Goal: Information Seeking & Learning: Learn about a topic

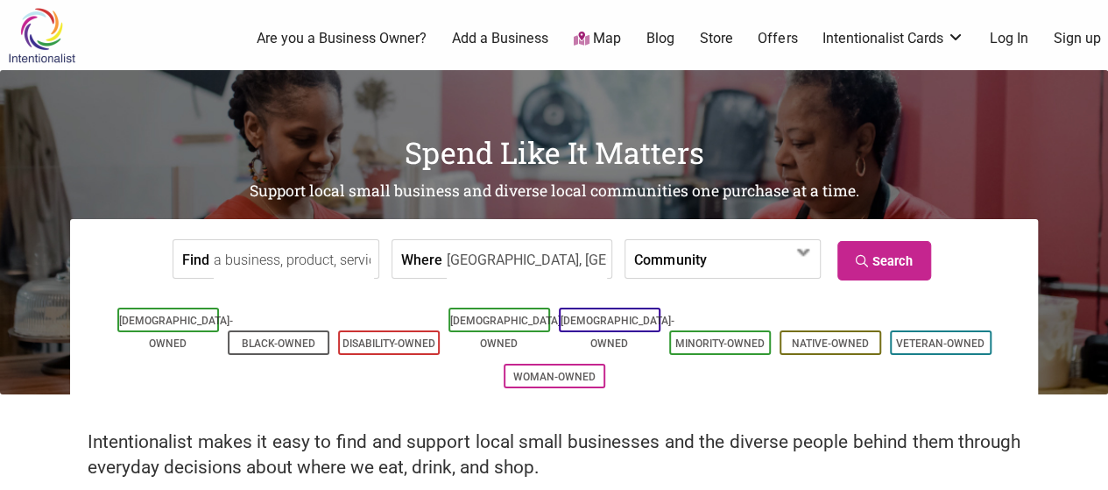
scroll to position [0, 4]
type input "Victoria, British Columbia"
click at [871, 255] on icon at bounding box center [864, 261] width 17 height 12
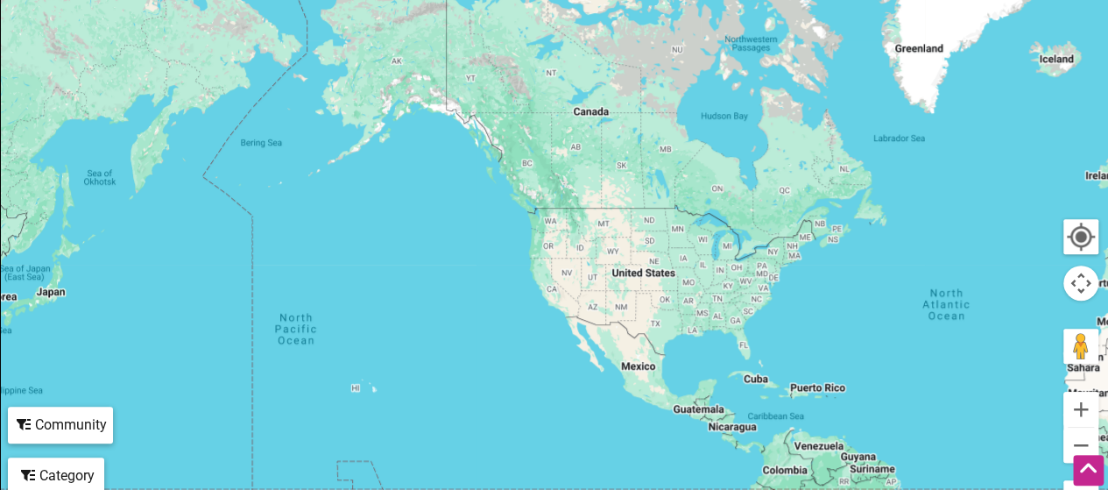
scroll to position [438, 0]
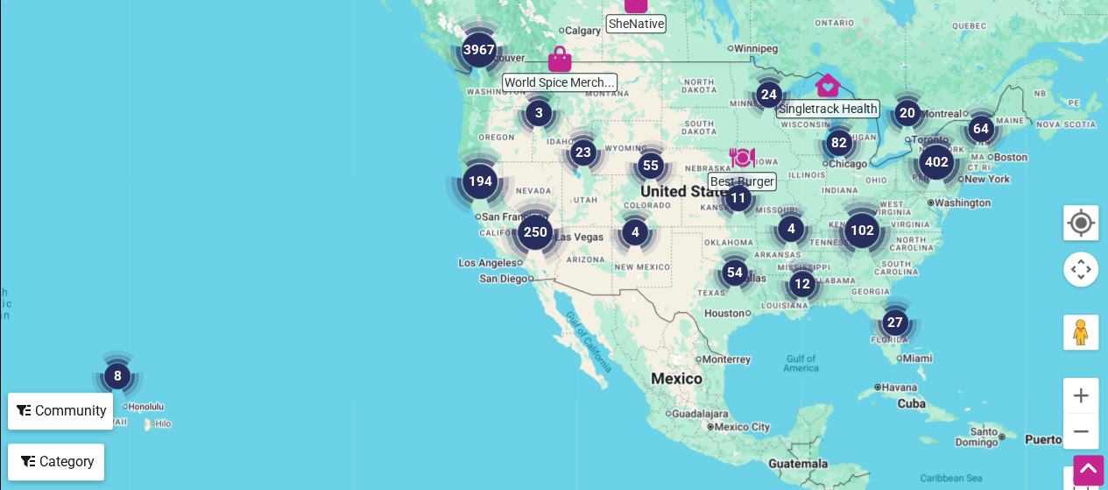
click at [523, 52] on div at bounding box center [554, 168] width 1106 height 681
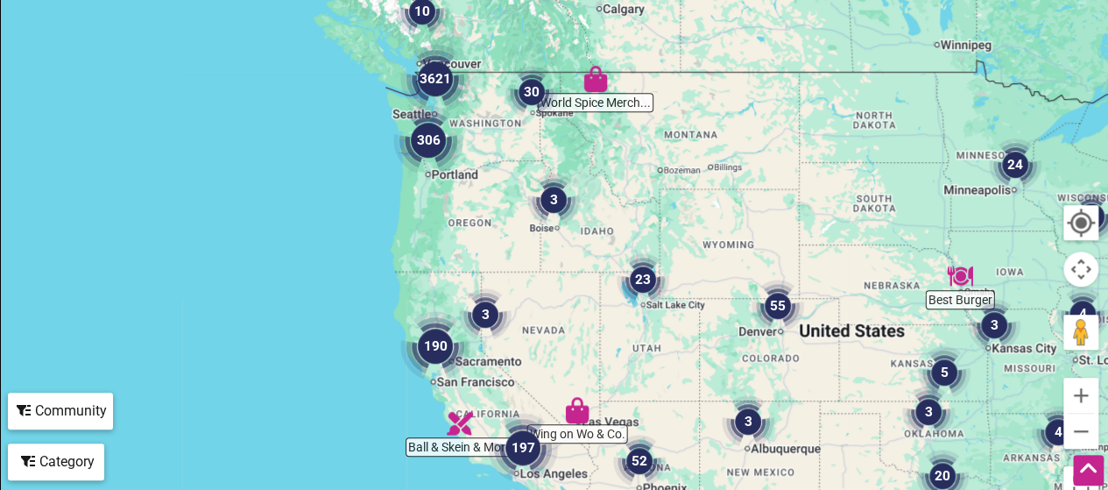
click at [489, 86] on div at bounding box center [554, 168] width 1106 height 681
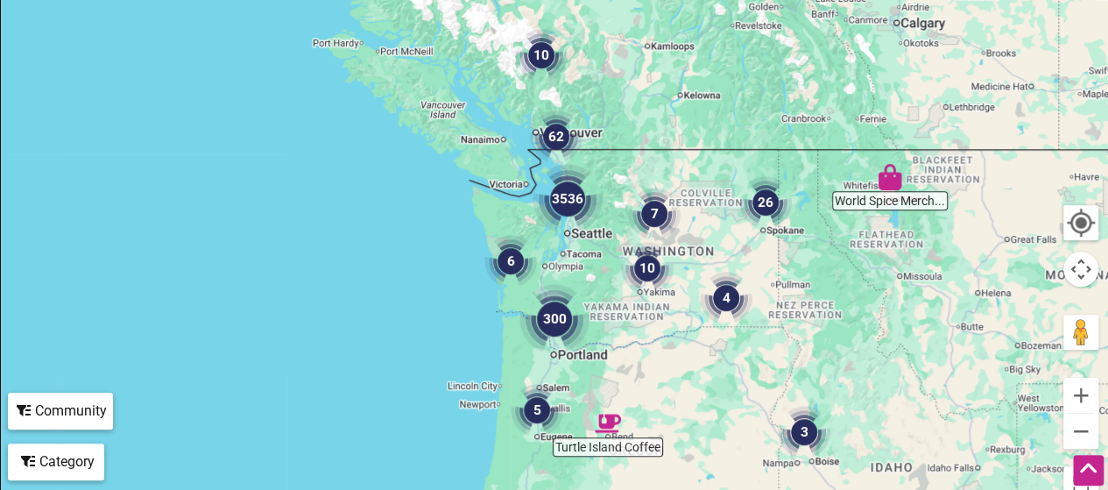
drag, startPoint x: 444, startPoint y: 66, endPoint x: 646, endPoint y: 178, distance: 231.3
click at [646, 178] on div at bounding box center [554, 168] width 1106 height 681
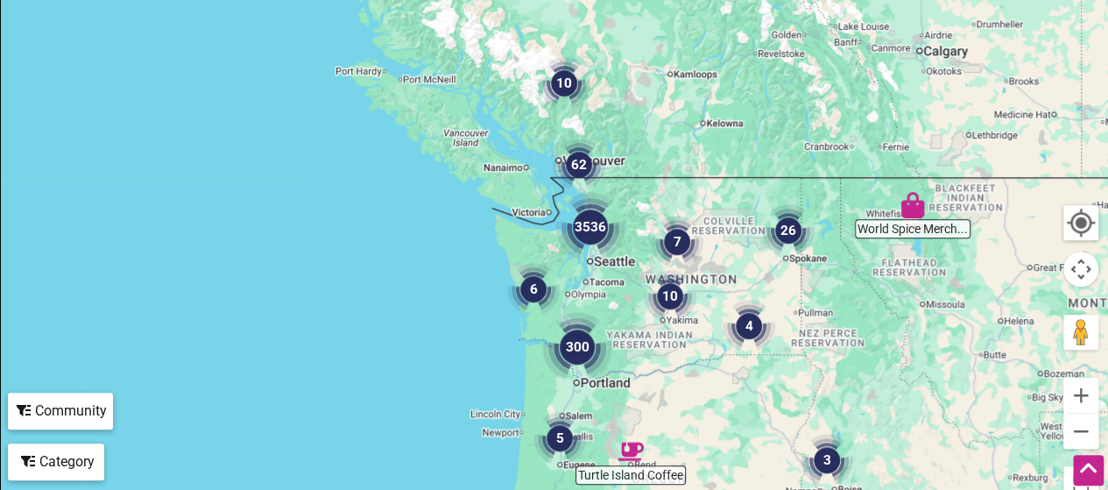
click at [488, 186] on div at bounding box center [554, 168] width 1106 height 681
click at [499, 181] on div at bounding box center [554, 168] width 1106 height 681
click at [522, 178] on div at bounding box center [554, 168] width 1106 height 681
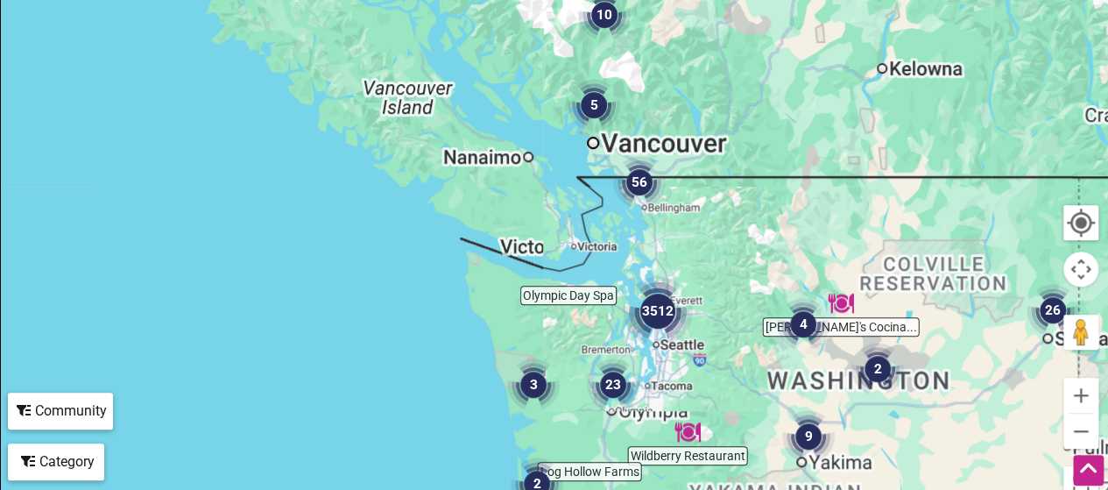
click at [545, 224] on div at bounding box center [554, 168] width 1106 height 681
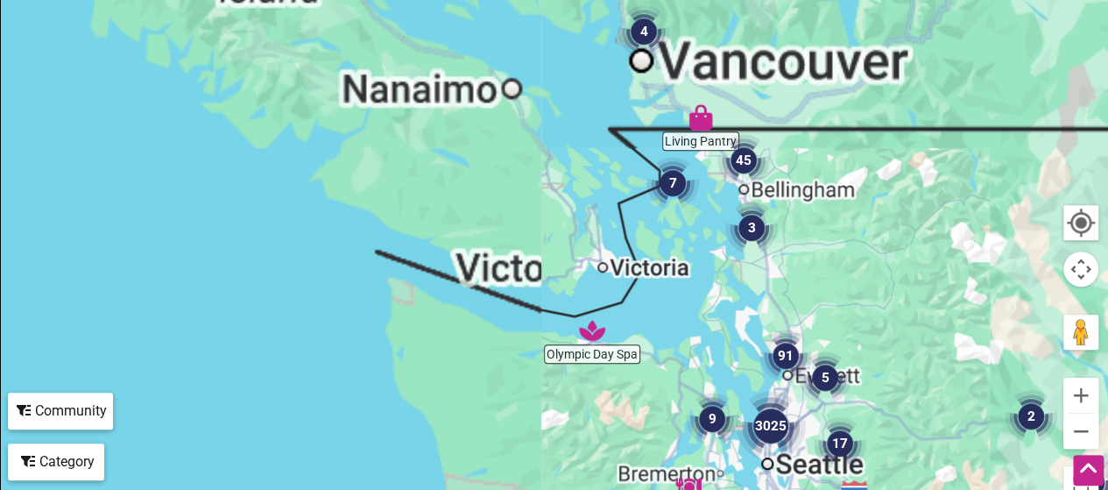
click at [582, 222] on div at bounding box center [554, 168] width 1106 height 681
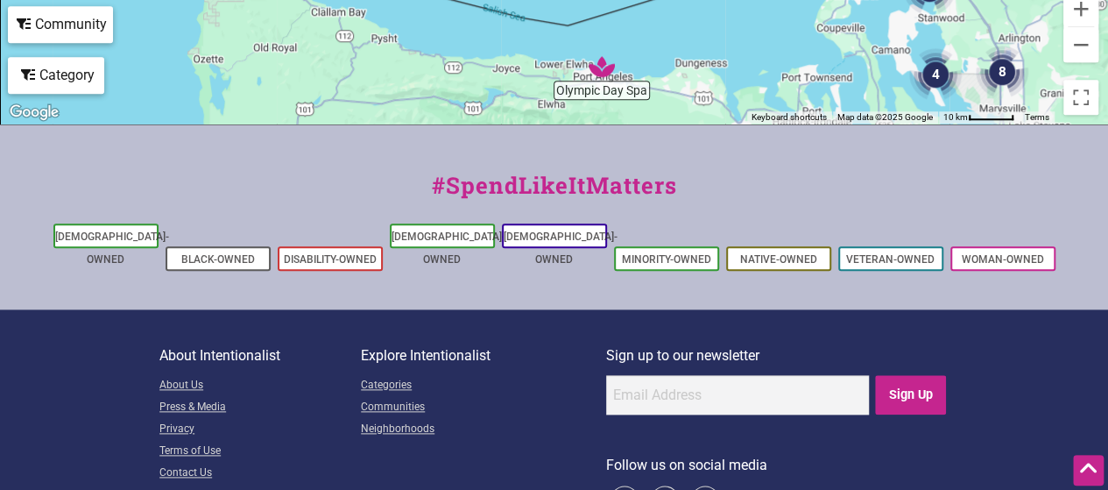
scroll to position [876, 0]
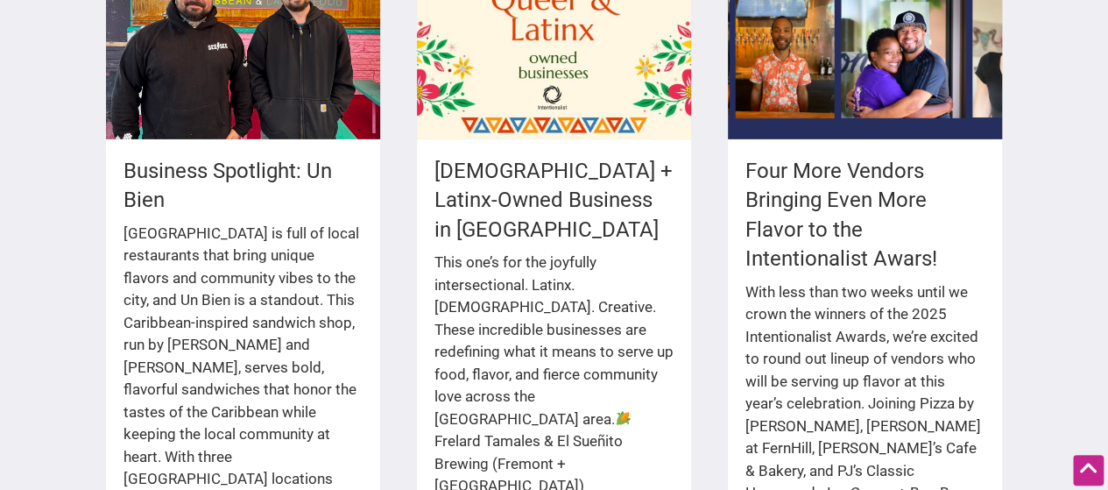
scroll to position [3260, 0]
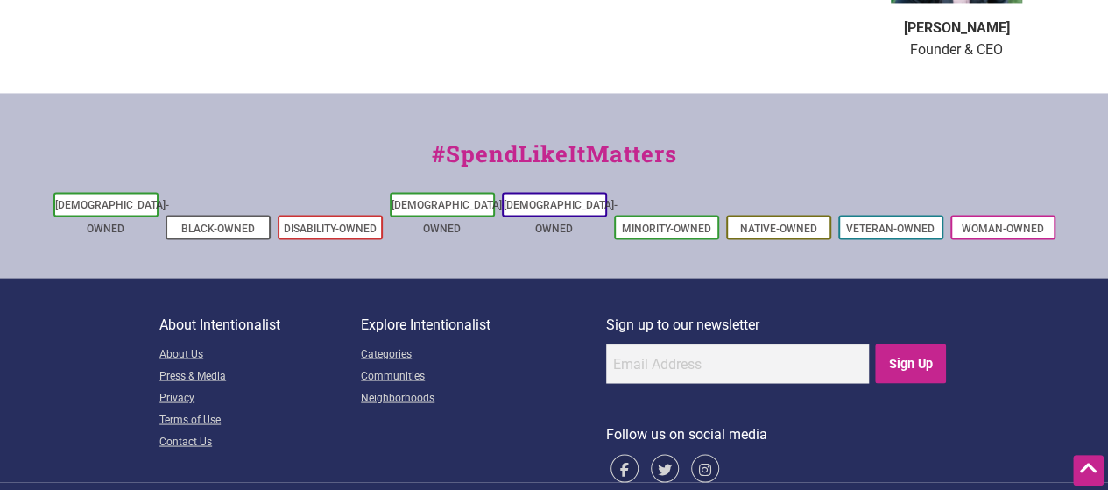
scroll to position [1457, 0]
